Goal: Information Seeking & Learning: Learn about a topic

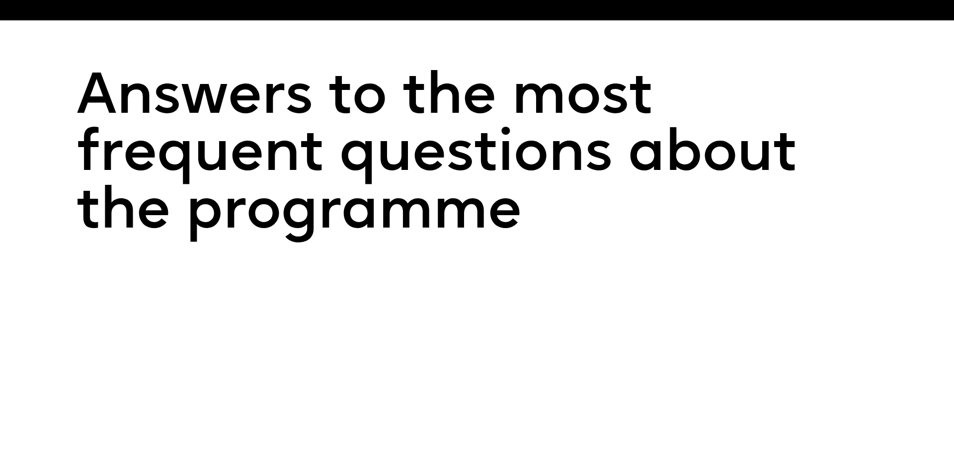
scroll to position [8606, 0]
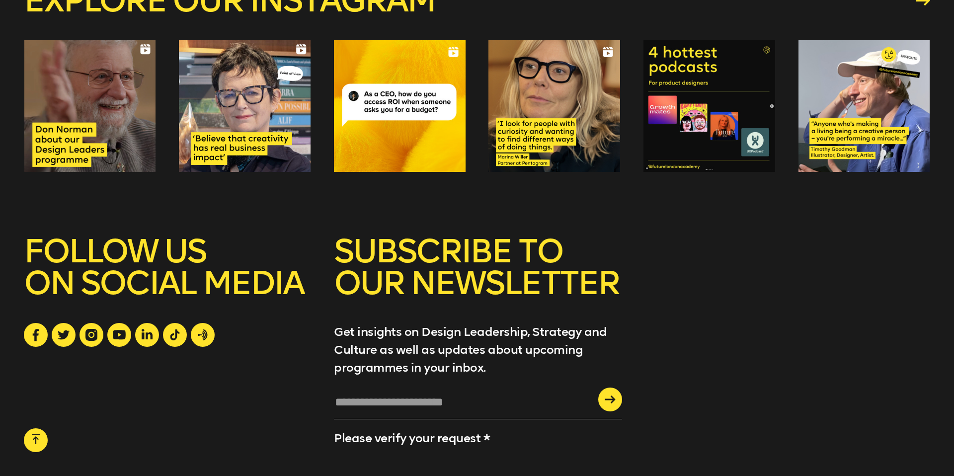
scroll to position [3862, 0]
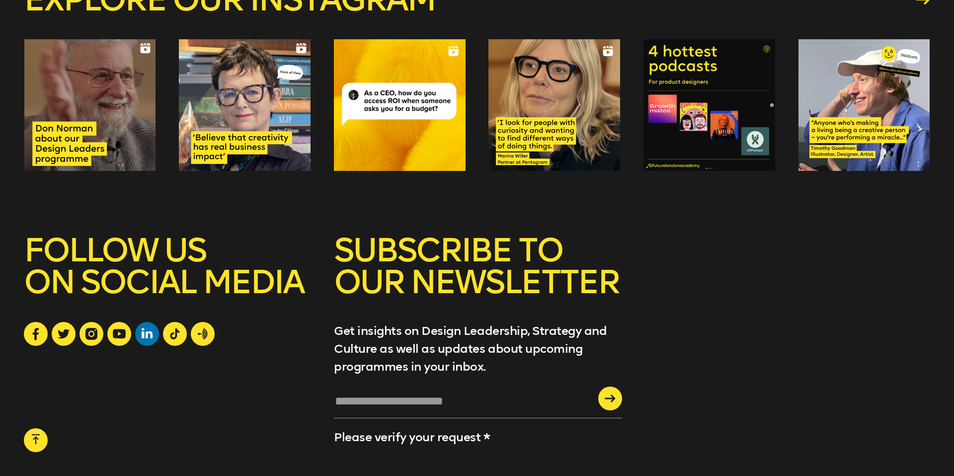
click at [152, 328] on icon at bounding box center [147, 333] width 11 height 11
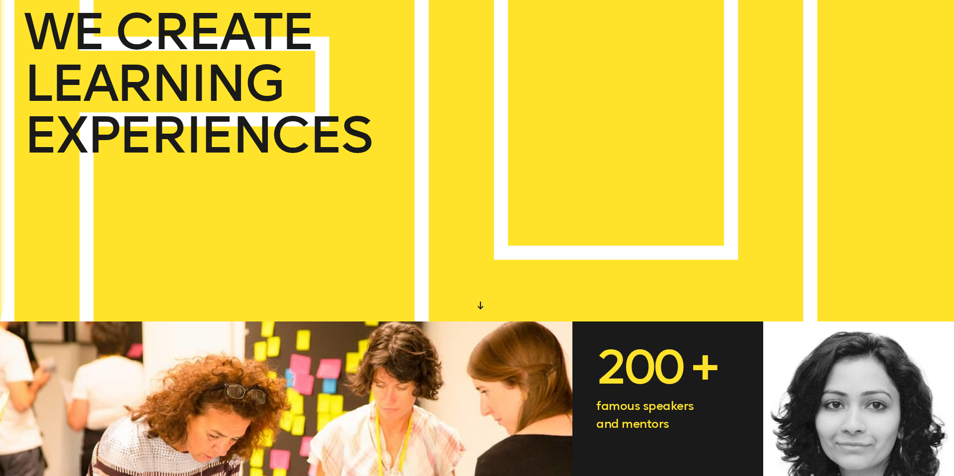
scroll to position [0, 0]
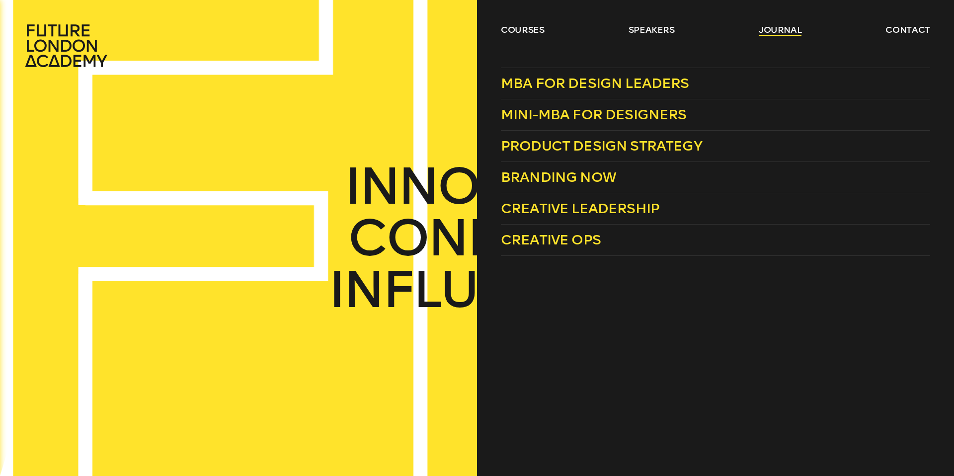
click at [778, 34] on link "journal" at bounding box center [780, 30] width 43 height 12
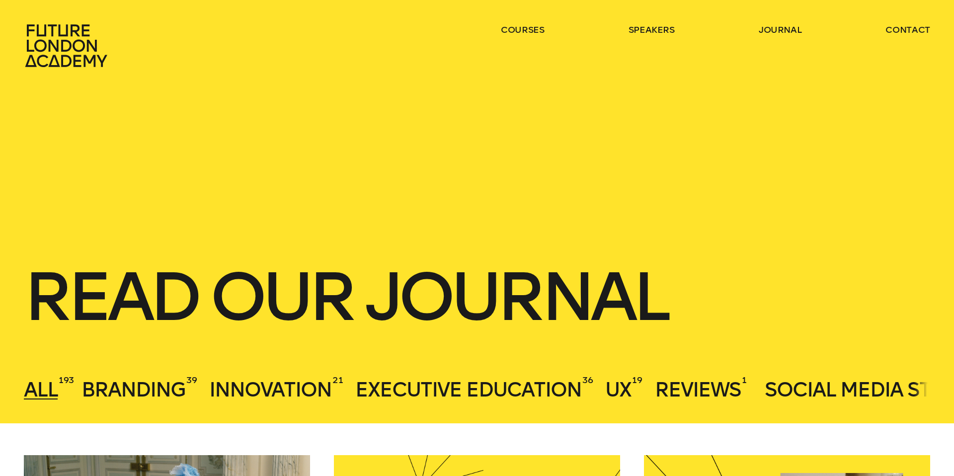
click at [56, 38] on icon at bounding box center [67, 46] width 87 height 44
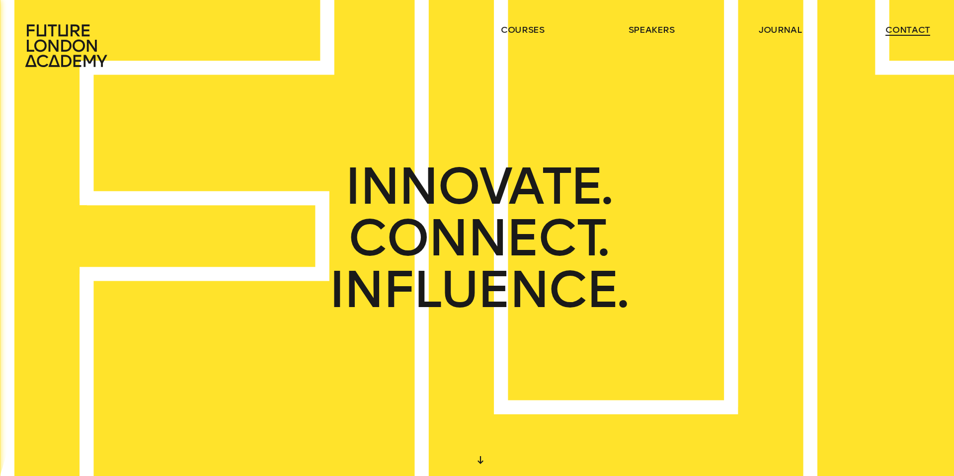
click at [909, 34] on link "contact" at bounding box center [908, 30] width 45 height 12
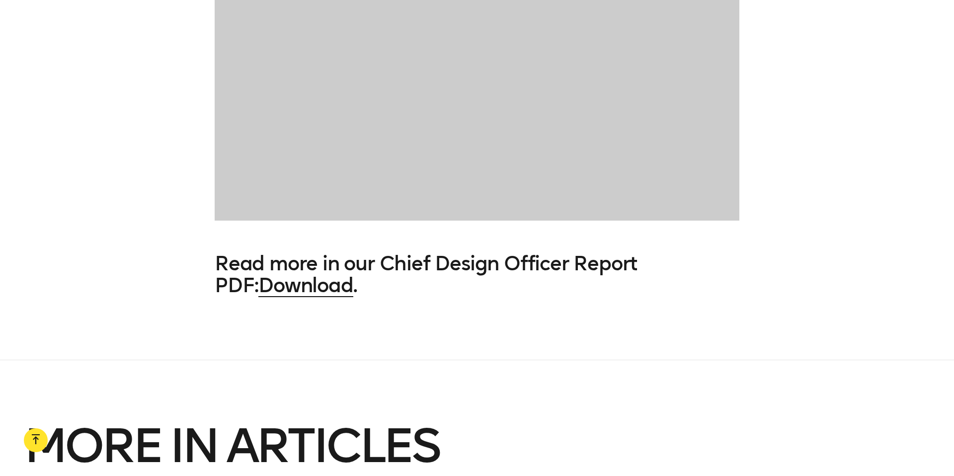
scroll to position [6750, 0]
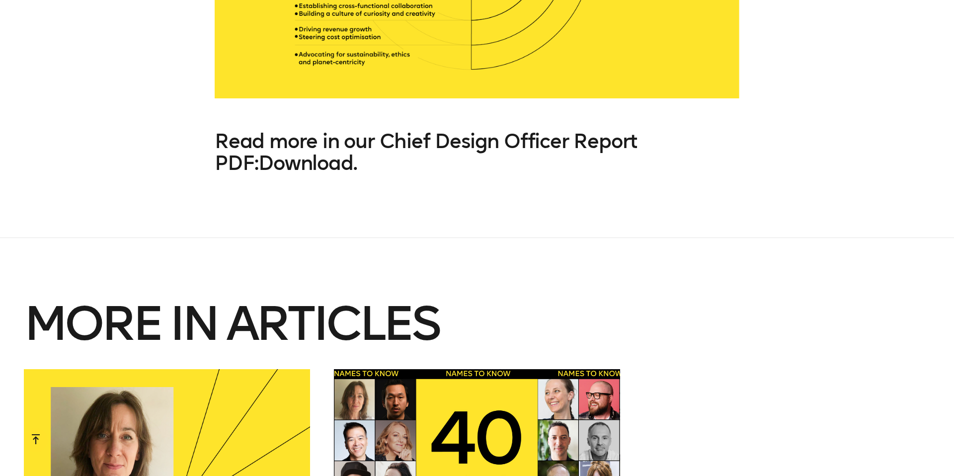
click at [289, 166] on link "Download" at bounding box center [305, 163] width 94 height 24
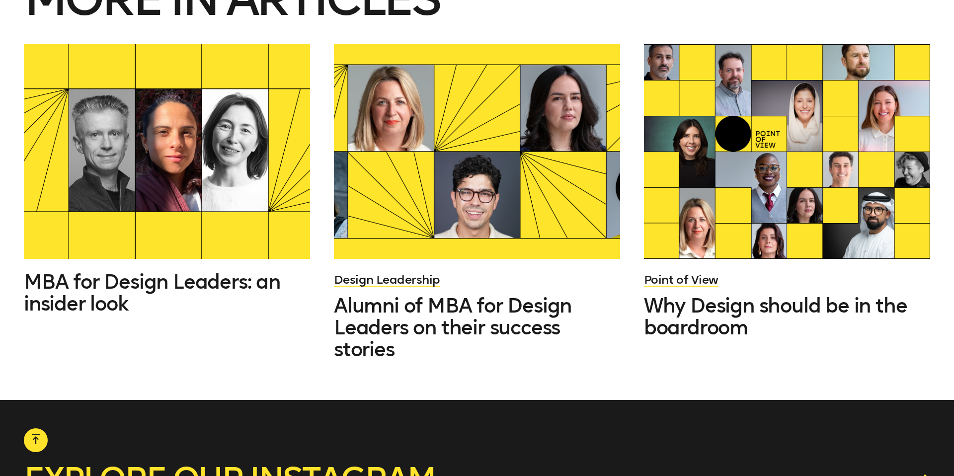
scroll to position [5184, 0]
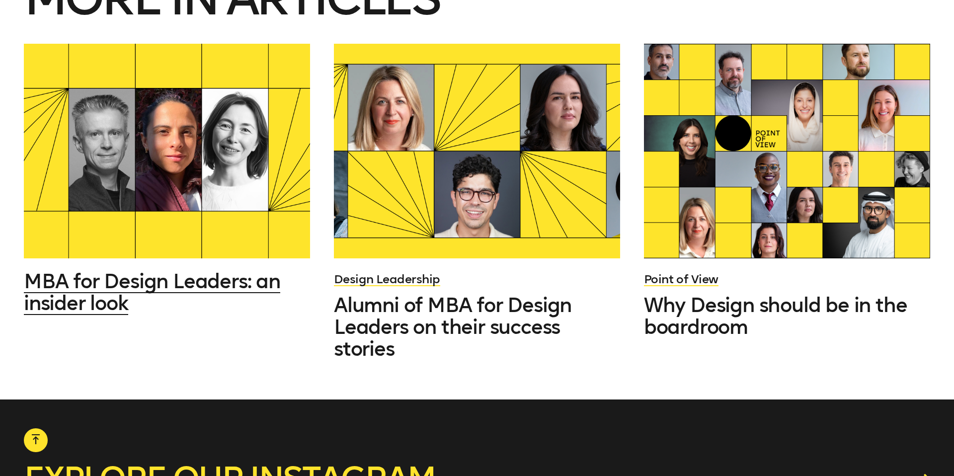
click at [200, 269] on span "MBA for Design Leaders: an insider look" at bounding box center [152, 292] width 256 height 46
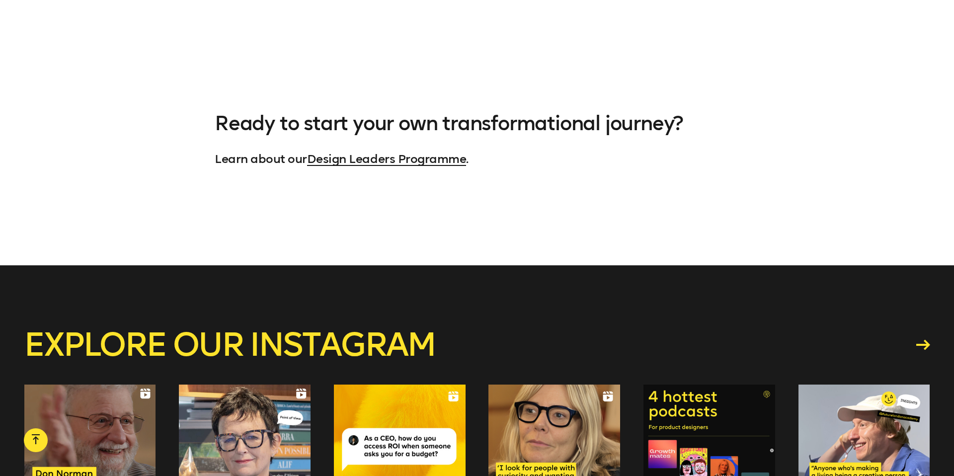
scroll to position [1424, 0]
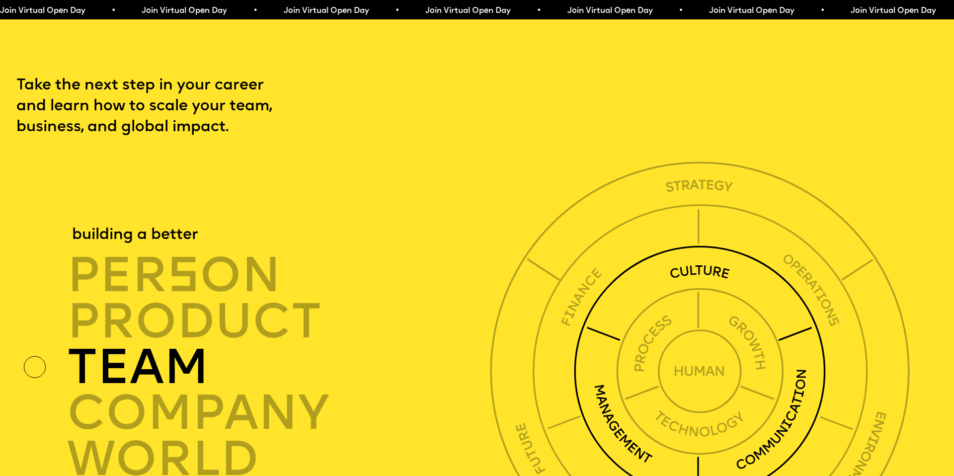
scroll to position [3257, 0]
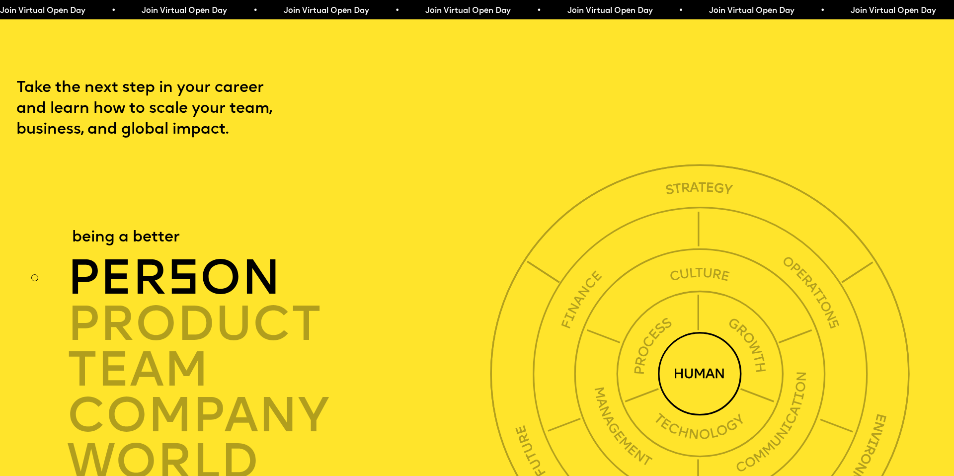
click at [697, 351] on img at bounding box center [700, 374] width 84 height 84
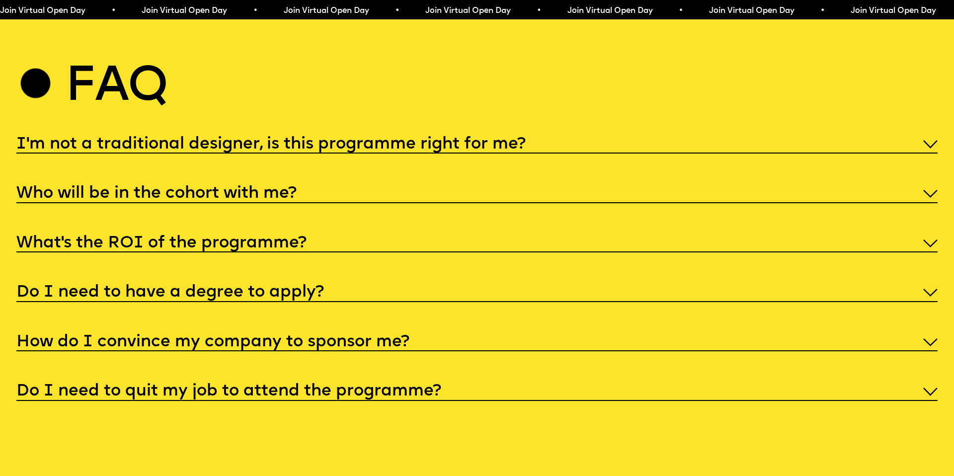
scroll to position [5131, 0]
